Goal: Find specific page/section: Find specific page/section

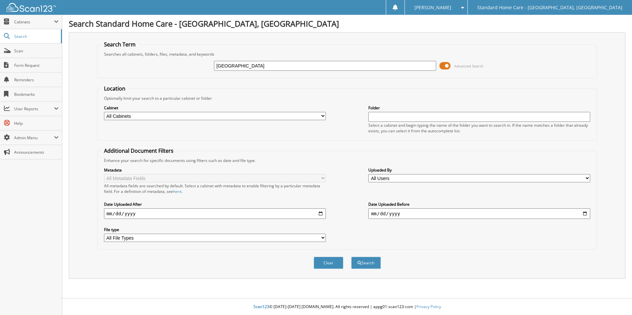
type input "[GEOGRAPHIC_DATA]"
click at [351, 257] on button "Search" at bounding box center [366, 263] width 30 height 12
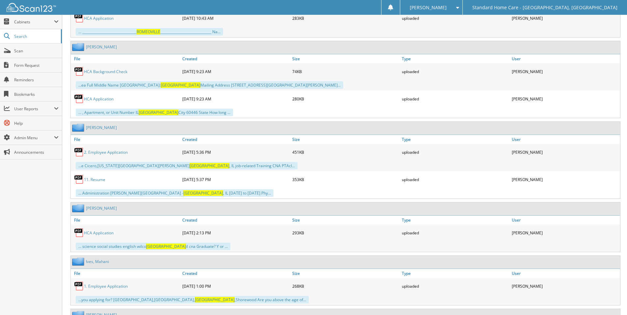
scroll to position [592, 0]
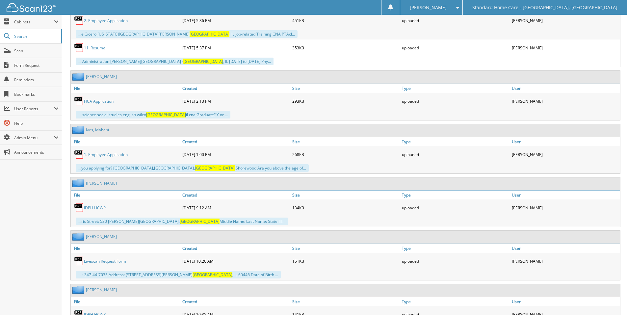
click at [106, 185] on link "[PERSON_NAME]" at bounding box center [101, 183] width 31 height 6
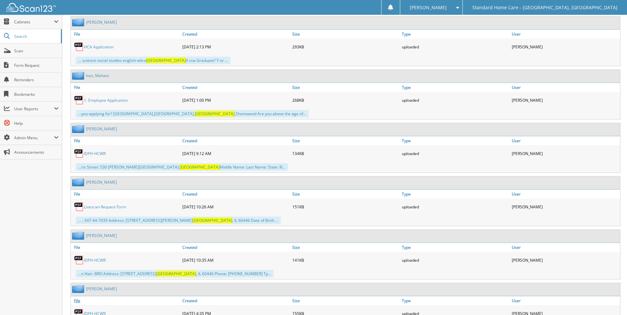
scroll to position [684, 0]
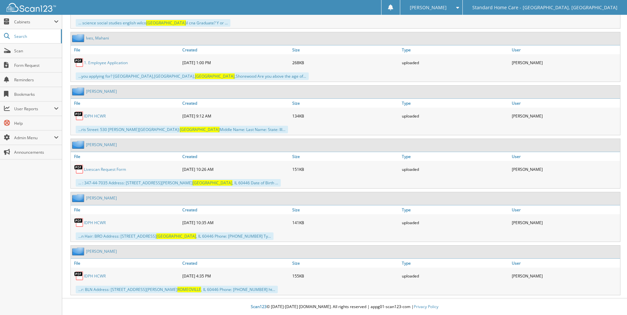
click at [103, 252] on link "Mata, Theresa" at bounding box center [101, 251] width 31 height 6
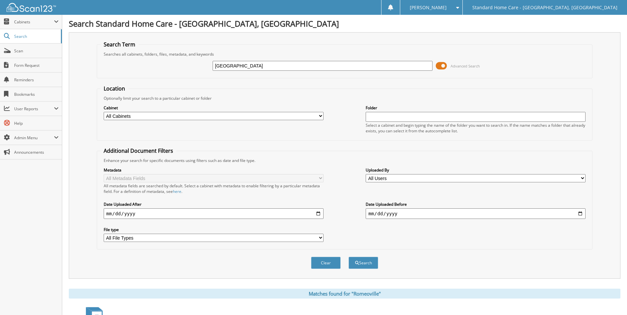
drag, startPoint x: 270, startPoint y: 62, endPoint x: 143, endPoint y: 63, distance: 127.0
click at [144, 63] on div "Romeoville Advanced Search" at bounding box center [344, 66] width 488 height 18
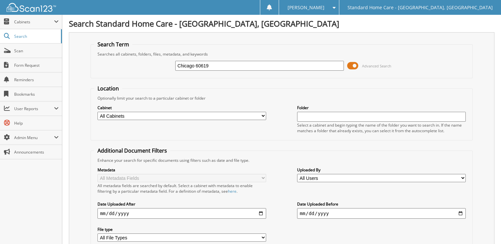
type input "Chicago 60619"
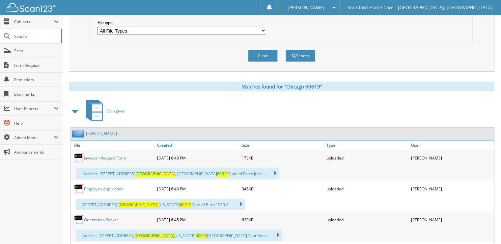
scroll to position [197, 0]
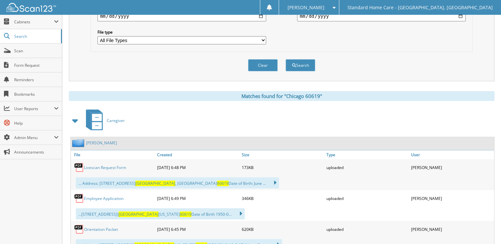
click at [105, 140] on link "[PERSON_NAME]" at bounding box center [101, 143] width 31 height 6
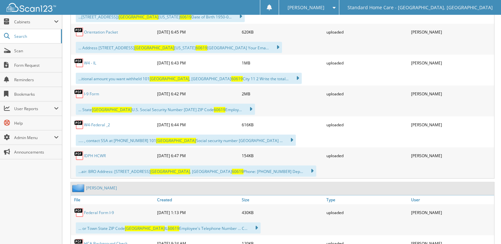
scroll to position [592, 0]
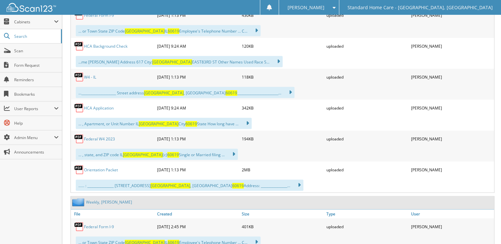
click at [112, 199] on link "Weekly, [PERSON_NAME]" at bounding box center [109, 202] width 46 height 6
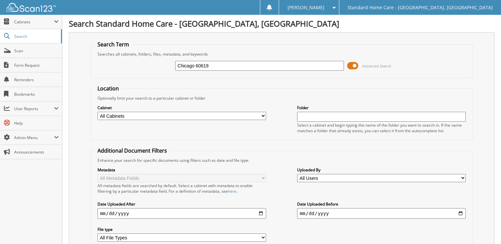
scroll to position [132, 0]
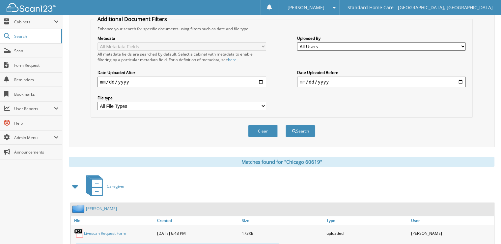
click at [261, 78] on input "date" at bounding box center [181, 82] width 168 height 11
type input "[DATE]"
click at [465, 77] on input "date" at bounding box center [381, 82] width 168 height 11
click at [462, 78] on input "date" at bounding box center [381, 82] width 168 height 11
type input "[DATE]"
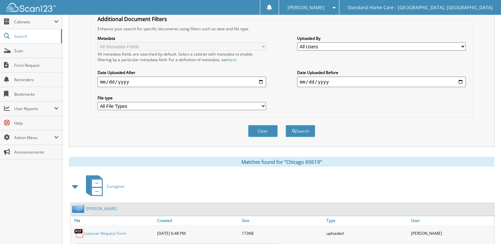
click at [281, 127] on div "Clear Search" at bounding box center [281, 131] width 382 height 27
click at [292, 129] on span "submit" at bounding box center [294, 131] width 4 height 4
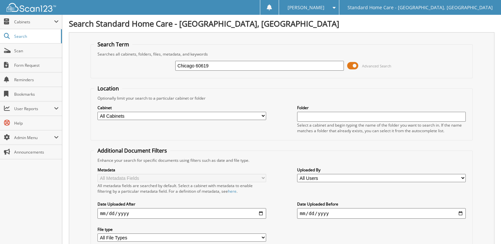
scroll to position [72, 0]
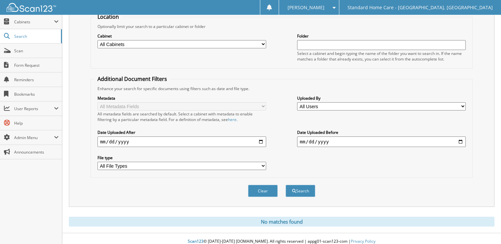
click at [461, 139] on input "[DATE]" at bounding box center [381, 142] width 168 height 11
type input "2025-06-01"
click at [295, 189] on span "submit" at bounding box center [294, 191] width 4 height 4
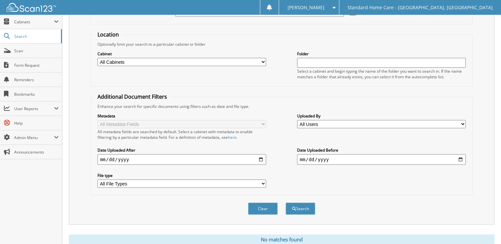
scroll to position [72, 0]
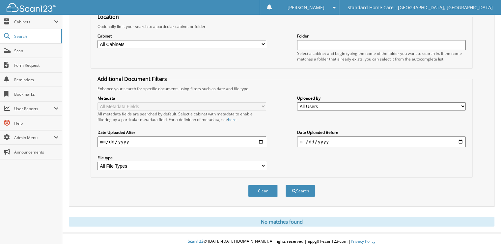
click at [464, 140] on input "[DATE]" at bounding box center [381, 142] width 168 height 11
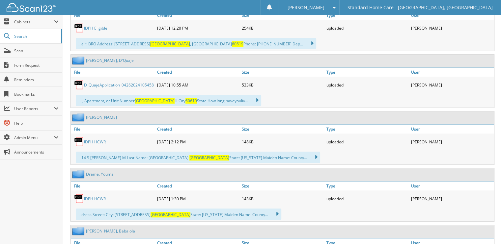
scroll to position [3224, 0]
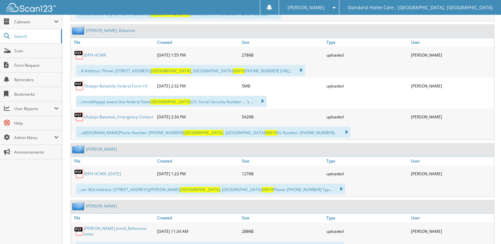
drag, startPoint x: 175, startPoint y: 130, endPoint x: 183, endPoint y: 249, distance: 119.4
click at [108, 146] on link "Moore, Erika" at bounding box center [101, 149] width 31 height 6
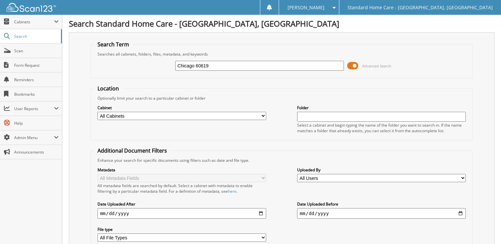
drag, startPoint x: 218, startPoint y: 63, endPoint x: 146, endPoint y: 72, distance: 72.6
click at [148, 72] on div "Chicago 60619 Advanced Search" at bounding box center [281, 66] width 375 height 18
type input "bryana"
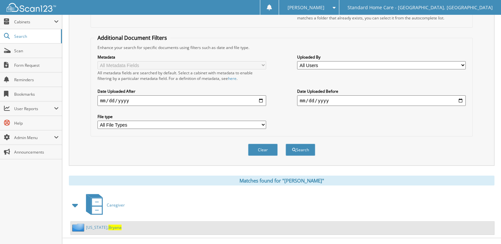
scroll to position [117, 0]
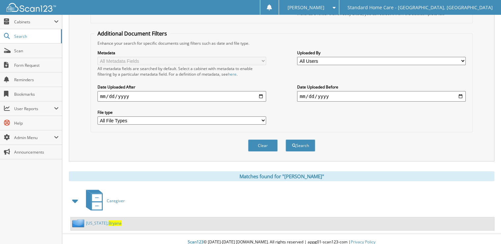
click at [118, 221] on div "[US_STATE][PERSON_NAME]" at bounding box center [96, 223] width 51 height 8
click at [114, 220] on div "[US_STATE][PERSON_NAME]" at bounding box center [282, 224] width 423 height 13
click at [115, 220] on span "Bryana" at bounding box center [114, 223] width 13 height 6
